Goal: Task Accomplishment & Management: Manage account settings

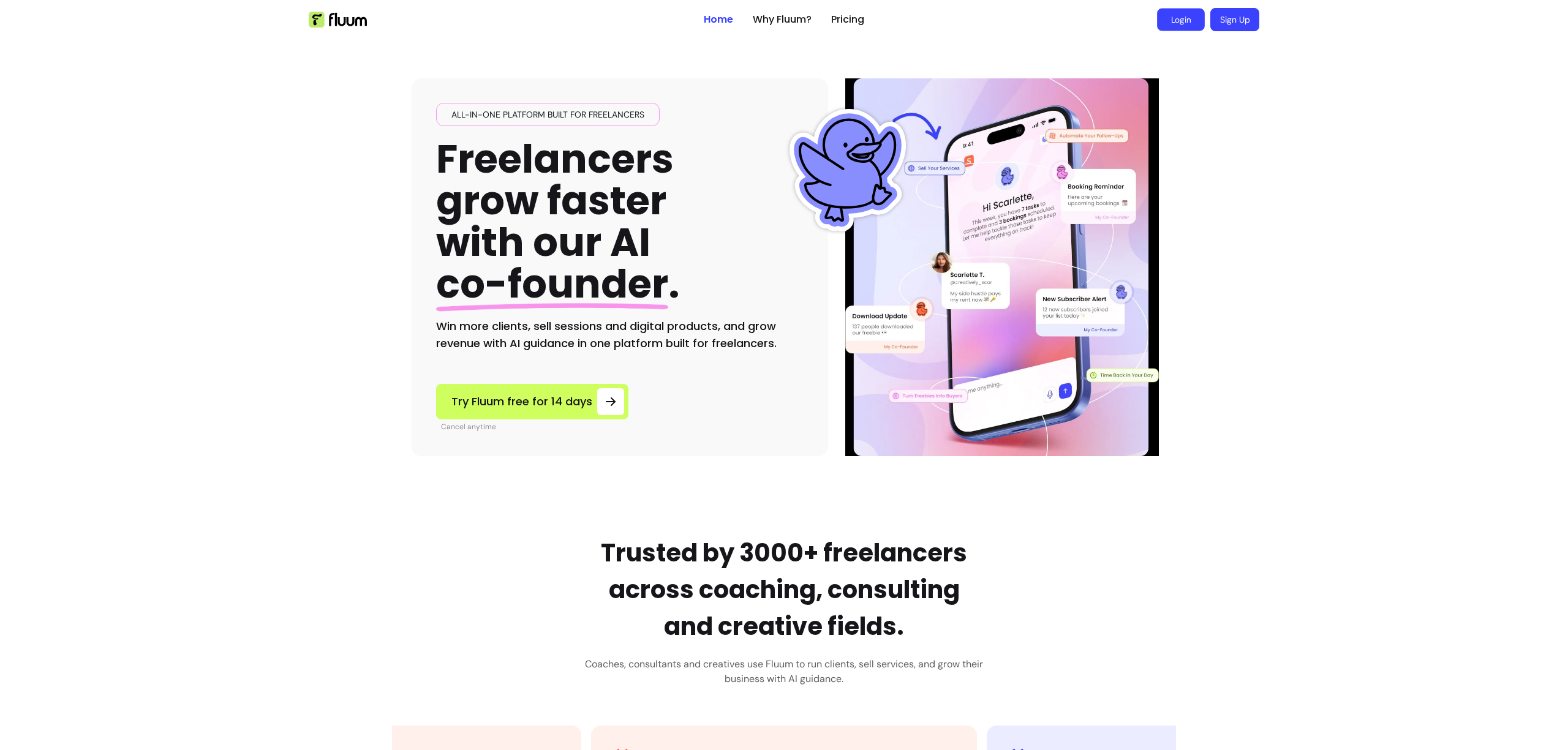
click at [1193, 19] on link "Login" at bounding box center [1181, 20] width 48 height 23
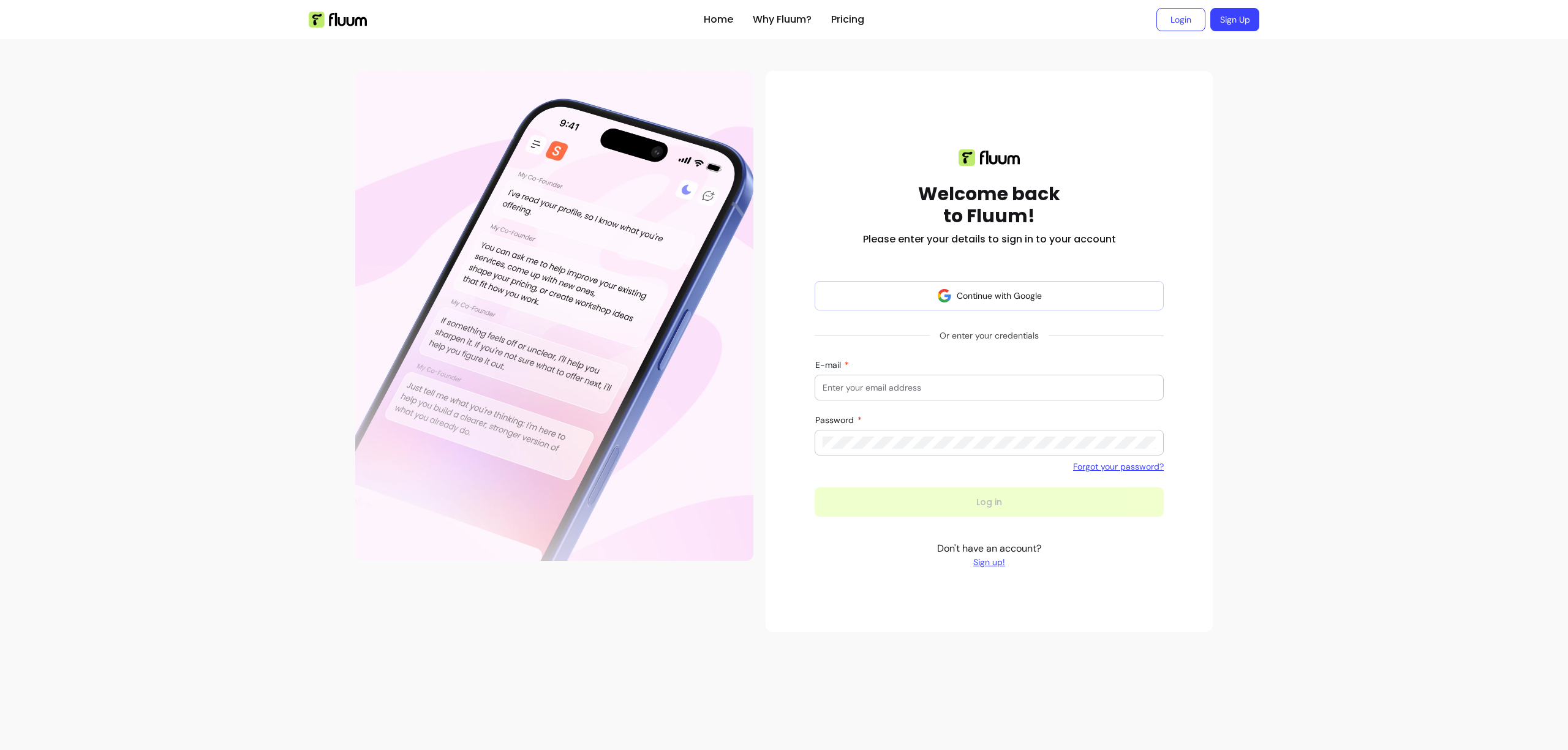
click at [937, 386] on input "E-mail" at bounding box center [989, 388] width 333 height 12
type input "[EMAIL_ADDRESS][DOMAIN_NAME]"
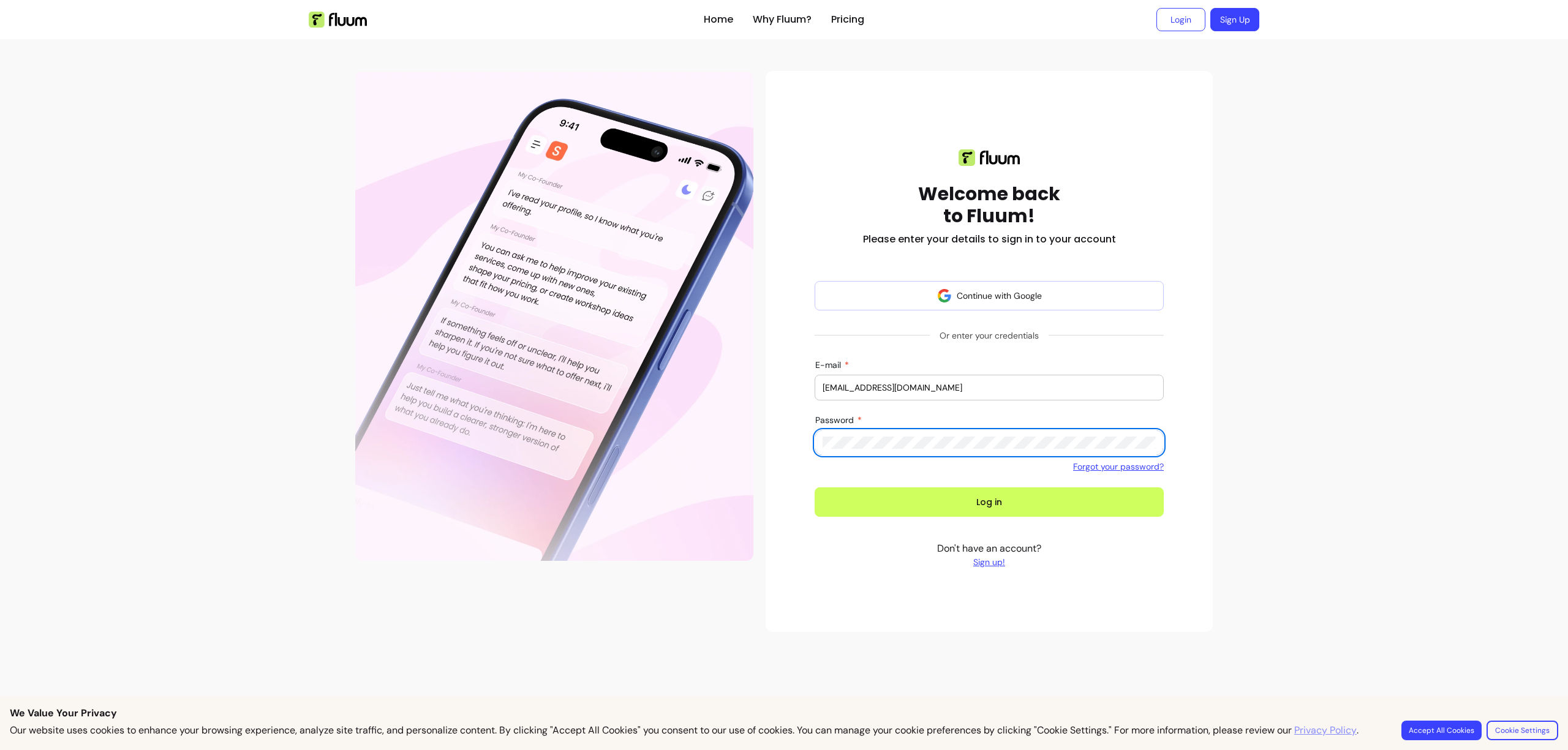
click at [814, 488] on button "Log in" at bounding box center [989, 502] width 349 height 29
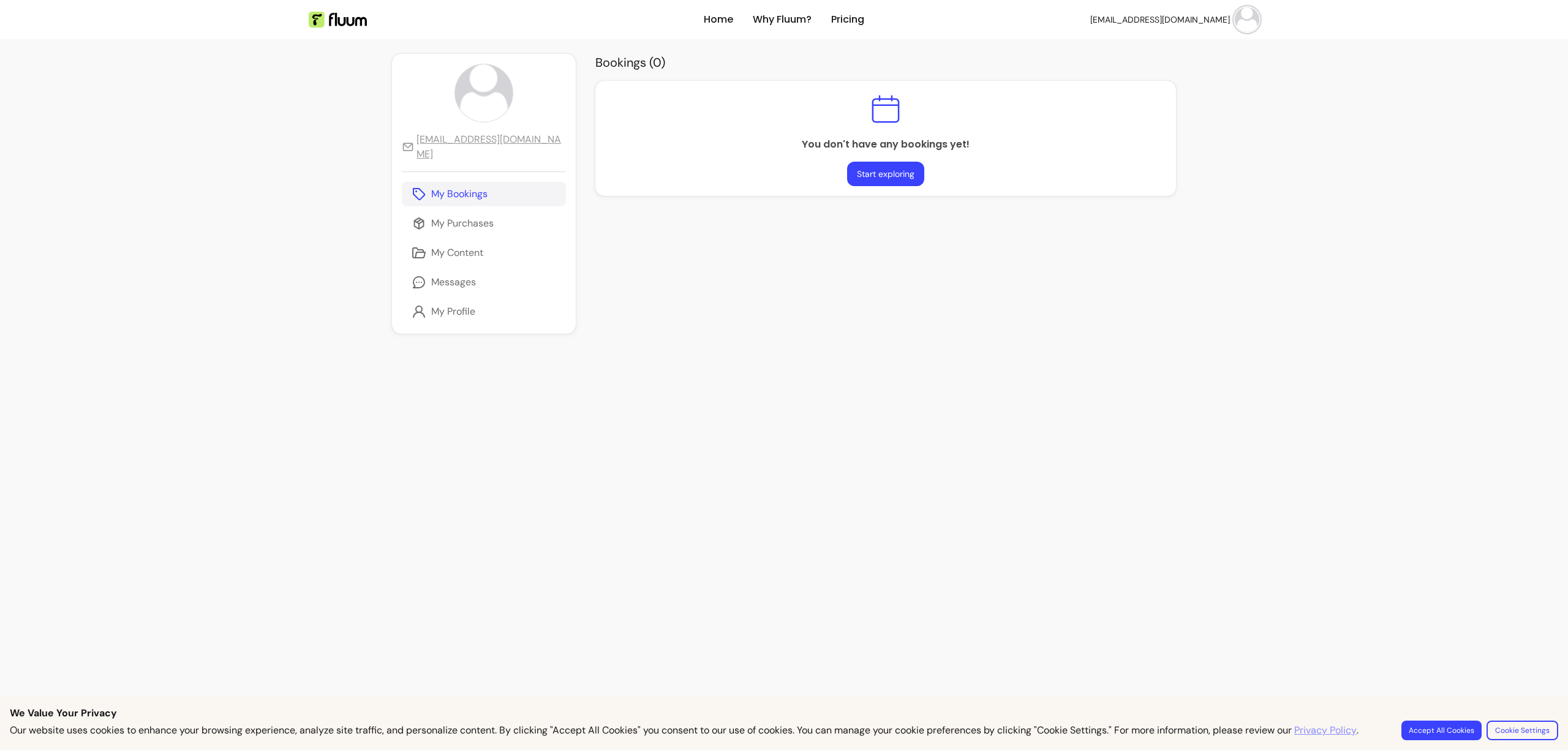
click at [1241, 14] on img at bounding box center [1247, 20] width 25 height 25
click at [1191, 111] on span "Log Out" at bounding box center [1198, 113] width 89 height 12
